Goal: Task Accomplishment & Management: Use online tool/utility

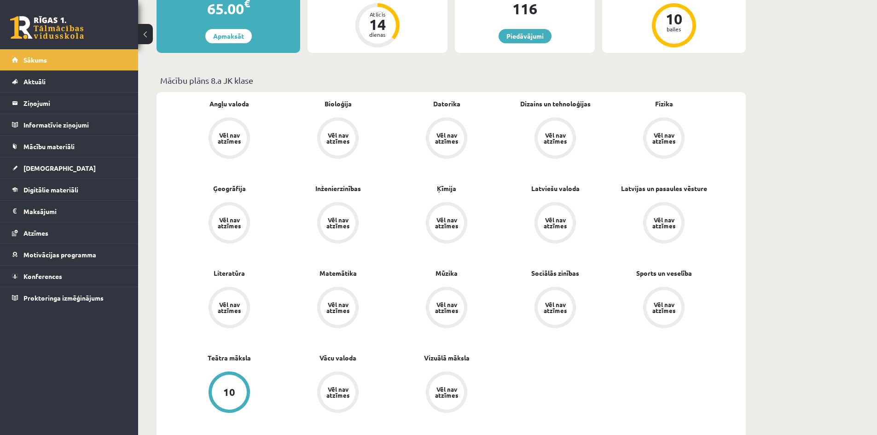
scroll to position [276, 0]
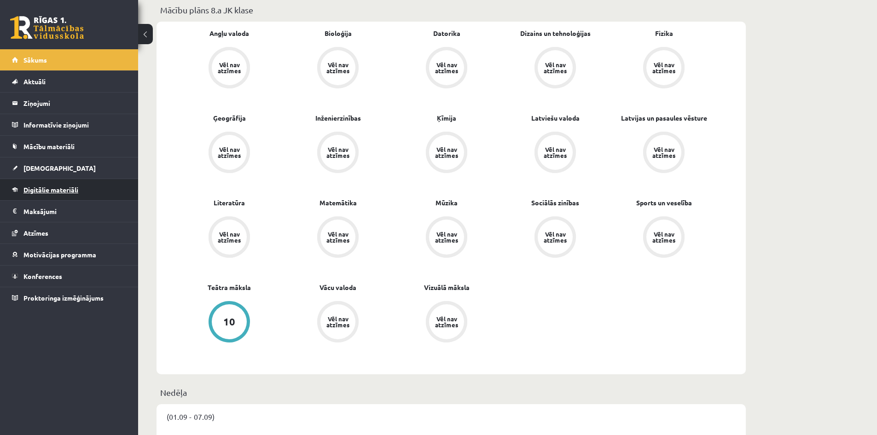
click at [48, 191] on span "Digitālie materiāli" at bounding box center [50, 190] width 55 height 8
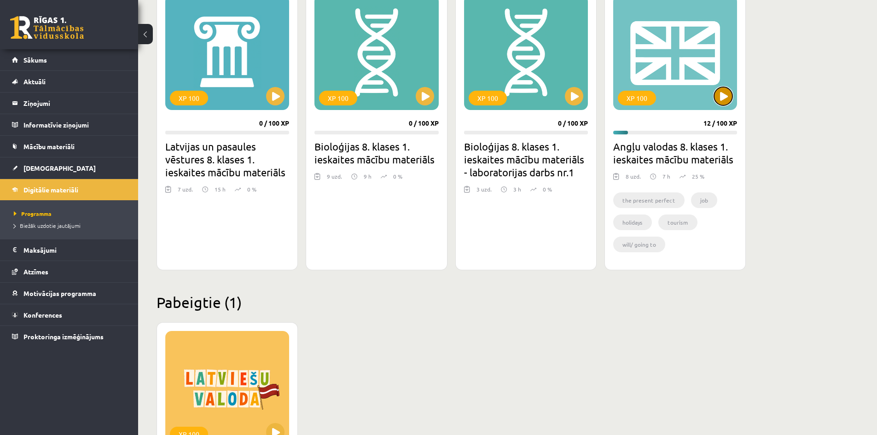
click at [729, 95] on button at bounding box center [723, 96] width 18 height 18
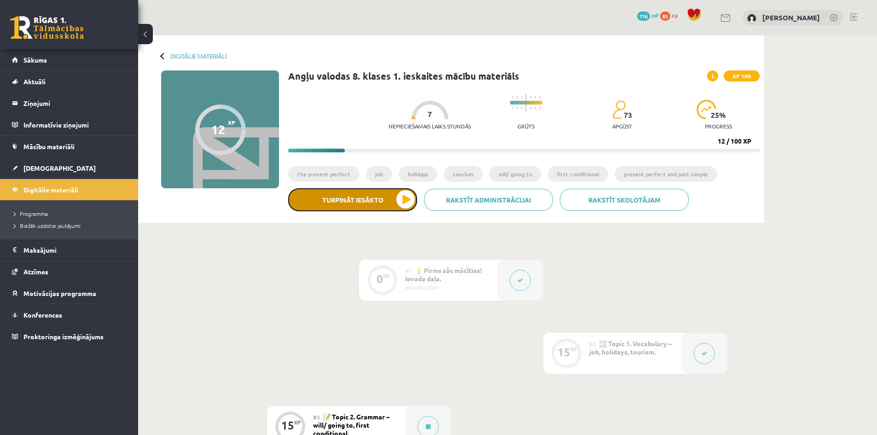
click at [364, 200] on button "Turpināt iesākto" at bounding box center [352, 199] width 129 height 23
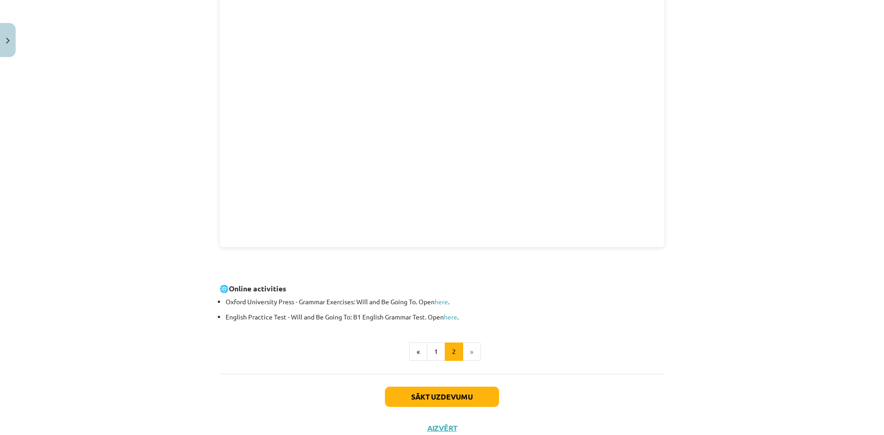
scroll to position [180, 0]
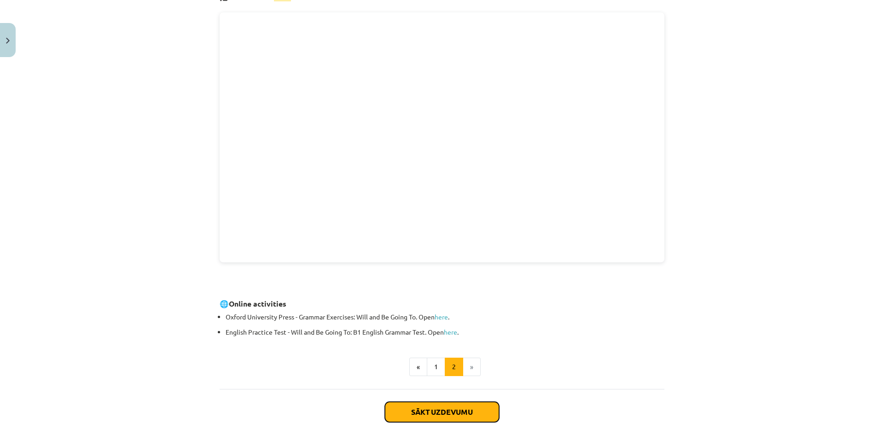
click at [469, 413] on button "Sākt uzdevumu" at bounding box center [442, 412] width 114 height 20
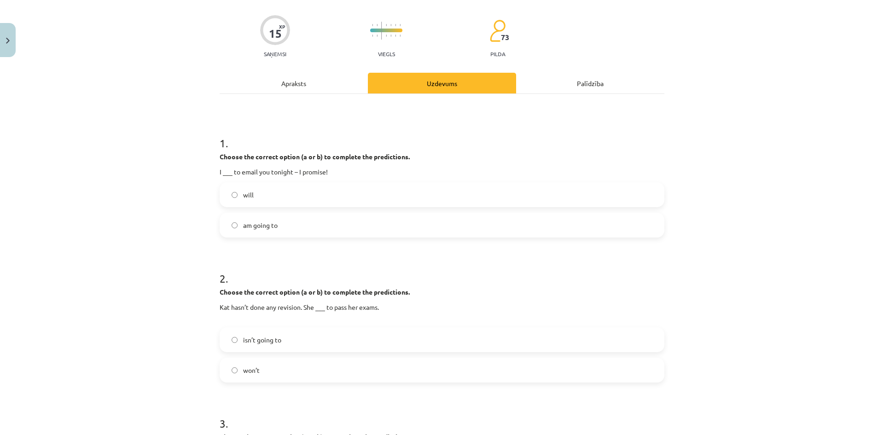
scroll to position [23, 0]
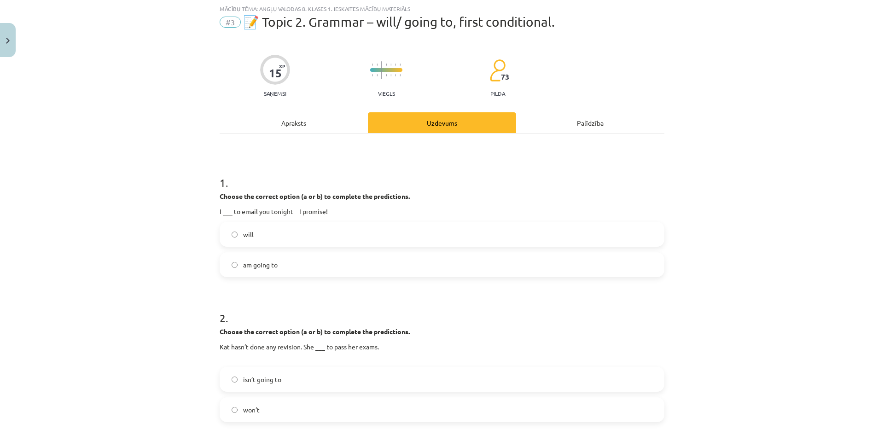
click at [337, 225] on label "will" at bounding box center [442, 234] width 443 height 23
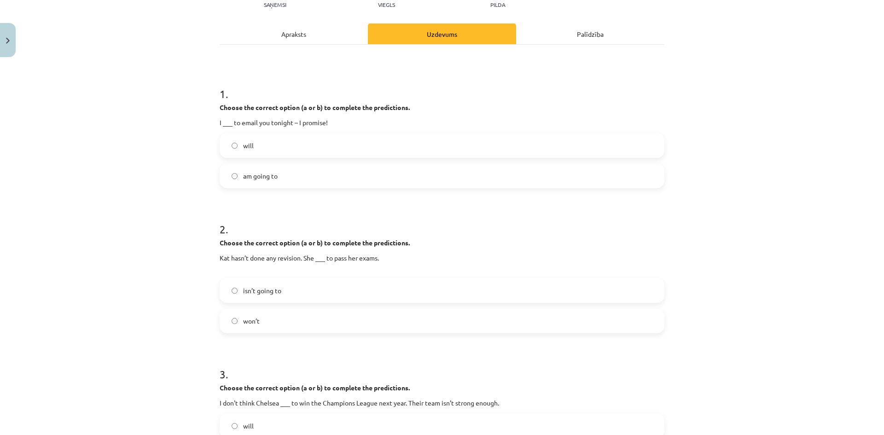
scroll to position [115, 0]
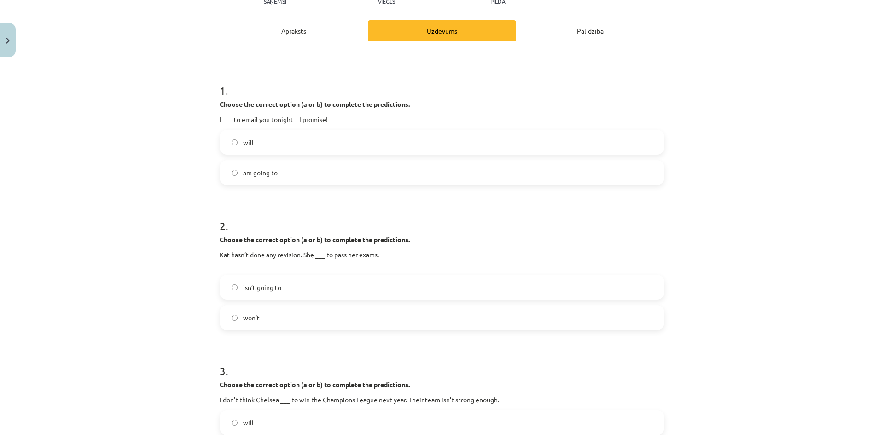
click at [255, 292] on span "isn’t going to" at bounding box center [262, 288] width 38 height 10
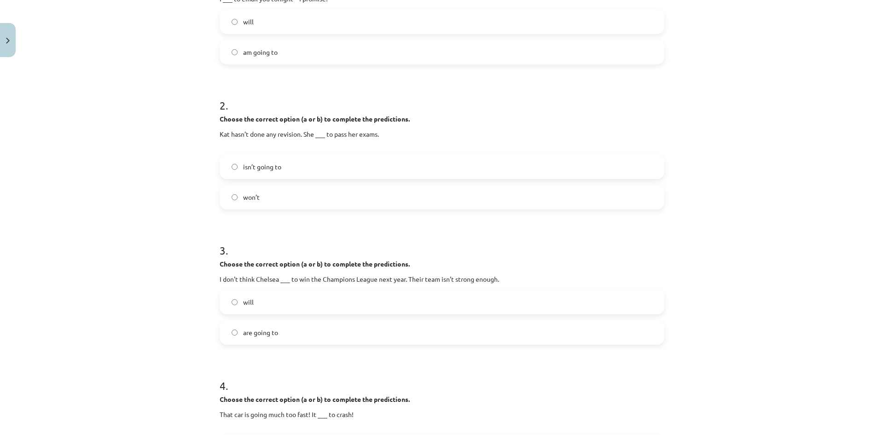
scroll to position [253, 0]
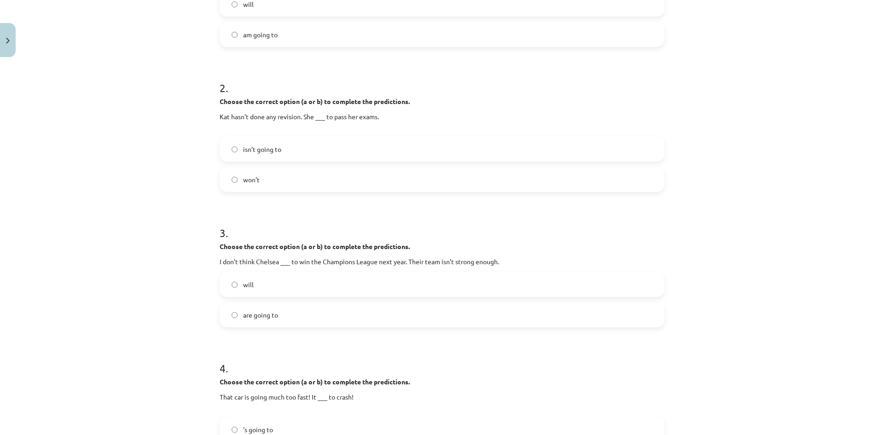
click at [297, 280] on label "will" at bounding box center [442, 284] width 443 height 23
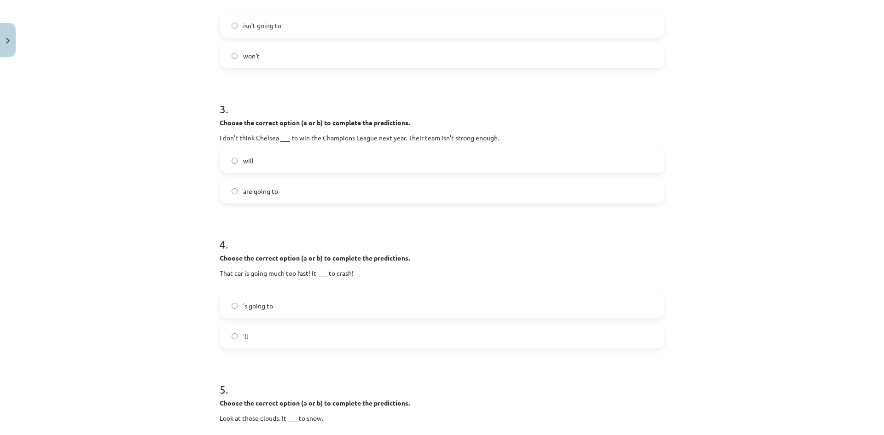
scroll to position [391, 0]
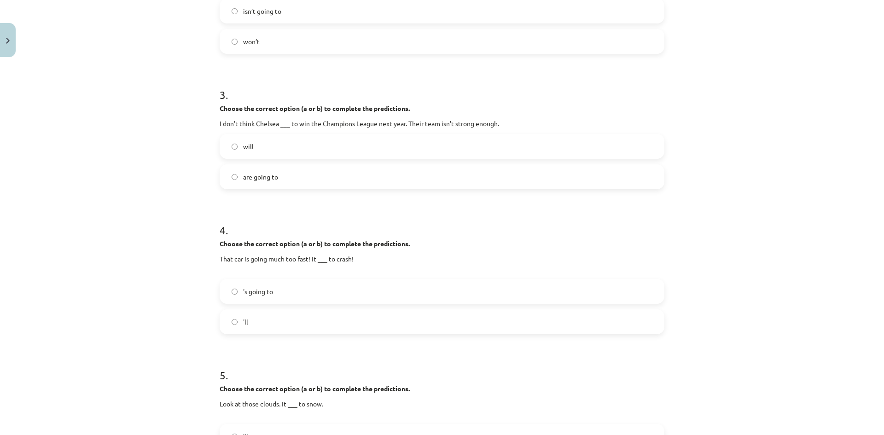
click at [269, 292] on span "'s going to" at bounding box center [258, 292] width 30 height 10
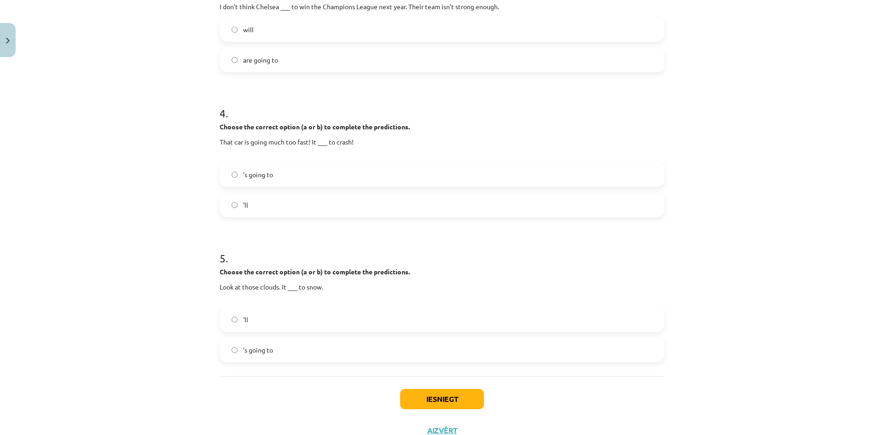
scroll to position [530, 0]
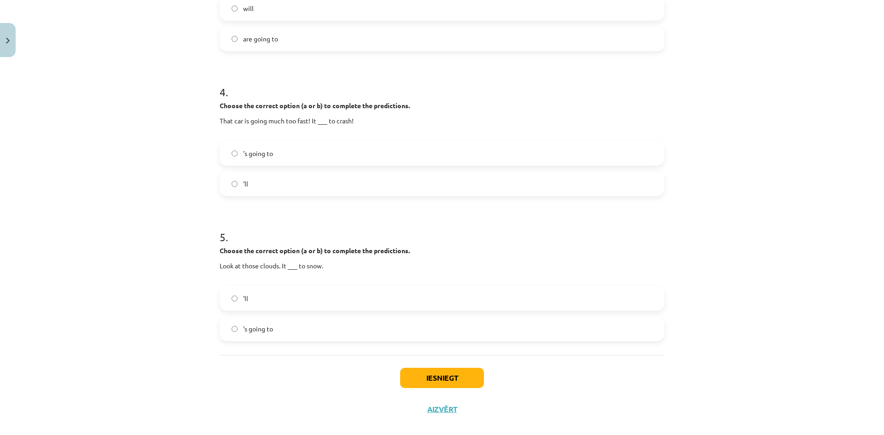
click at [297, 328] on label "'s going to" at bounding box center [442, 328] width 443 height 23
click at [429, 376] on button "Iesniegt" at bounding box center [442, 378] width 84 height 20
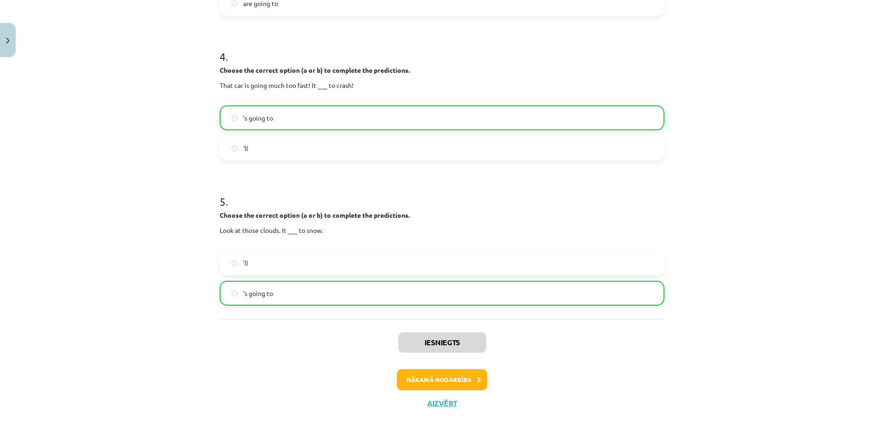
scroll to position [572, 0]
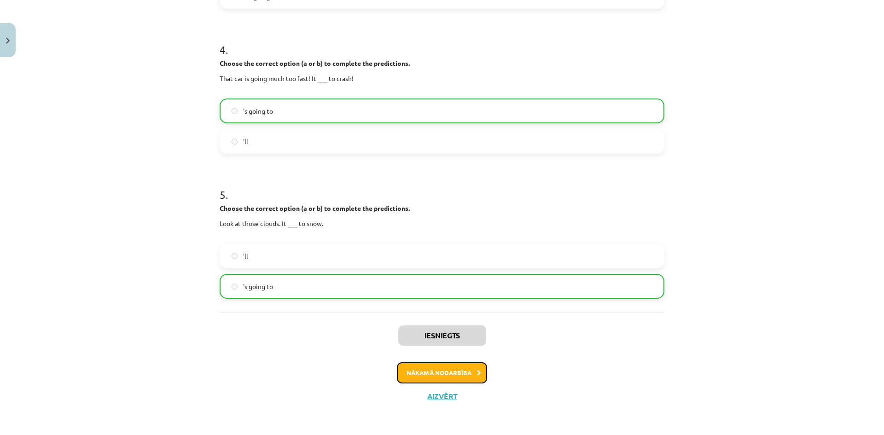
click at [463, 376] on button "Nākamā nodarbība" at bounding box center [442, 372] width 90 height 21
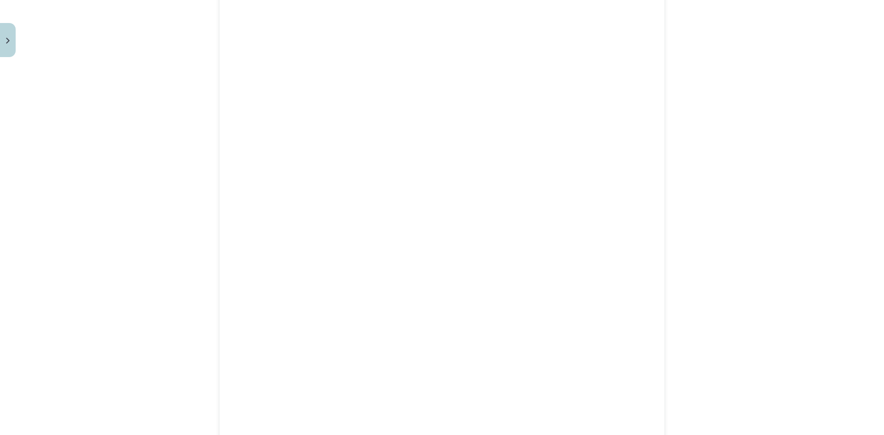
scroll to position [368, 0]
